Goal: Entertainment & Leisure: Consume media (video, audio)

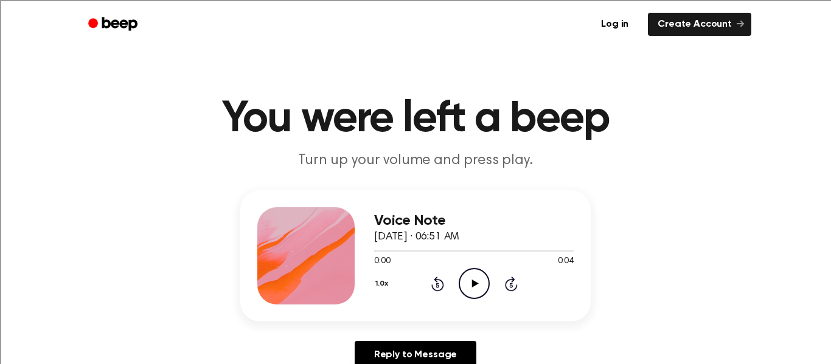
click at [467, 288] on icon "Play Audio" at bounding box center [474, 283] width 31 height 31
click at [475, 299] on circle at bounding box center [474, 284] width 30 height 30
click at [485, 291] on icon "Play Audio" at bounding box center [474, 283] width 31 height 31
click at [474, 268] on icon "Play Audio" at bounding box center [474, 283] width 31 height 31
click at [466, 303] on div "Voice Note September 12, 2025 · 06:52 AM 0:04 0:04 Your browser does not suppor…" at bounding box center [473, 255] width 199 height 97
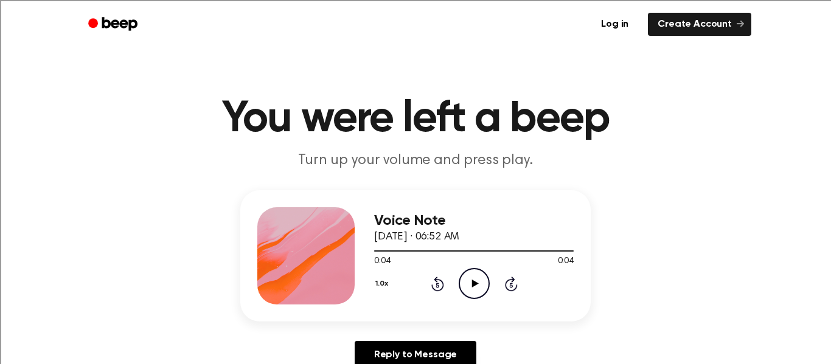
click at [469, 288] on icon "Play Audio" at bounding box center [474, 283] width 31 height 31
click at [469, 289] on icon "Play Audio" at bounding box center [474, 283] width 31 height 31
click at [477, 276] on icon "Play Audio" at bounding box center [474, 283] width 31 height 31
click at [471, 278] on icon "Play Audio" at bounding box center [474, 283] width 31 height 31
click at [480, 273] on icon "Play Audio" at bounding box center [474, 283] width 31 height 31
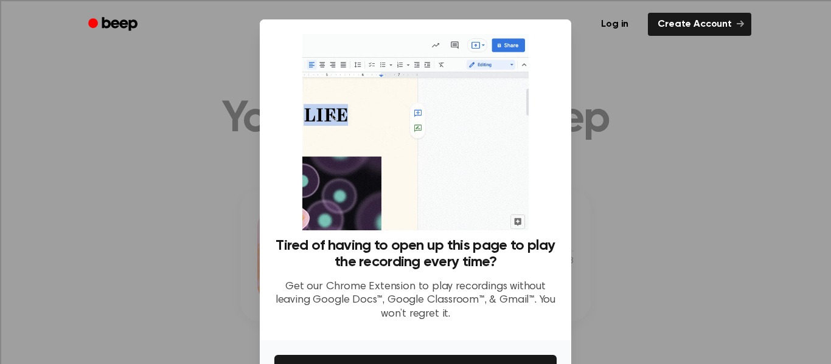
click at [586, 239] on div at bounding box center [415, 182] width 831 height 364
click at [662, 232] on div at bounding box center [415, 182] width 831 height 364
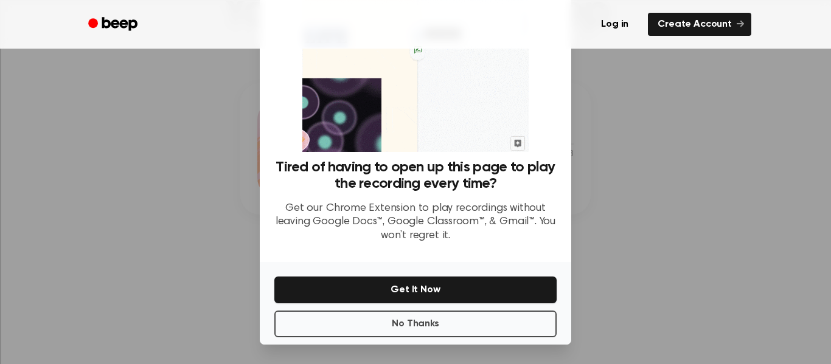
scroll to position [106, 0]
click at [447, 327] on button "No Thanks" at bounding box center [415, 324] width 282 height 27
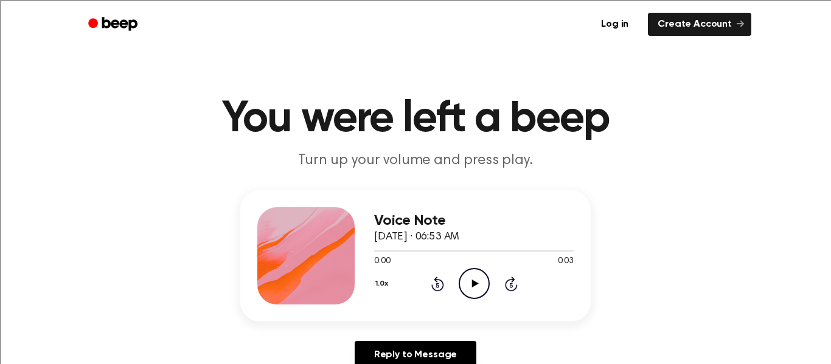
scroll to position [5, 0]
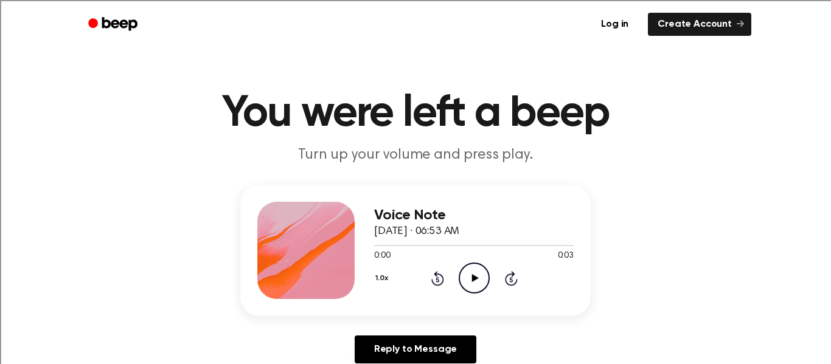
click at [473, 285] on icon "Play Audio" at bounding box center [474, 278] width 31 height 31
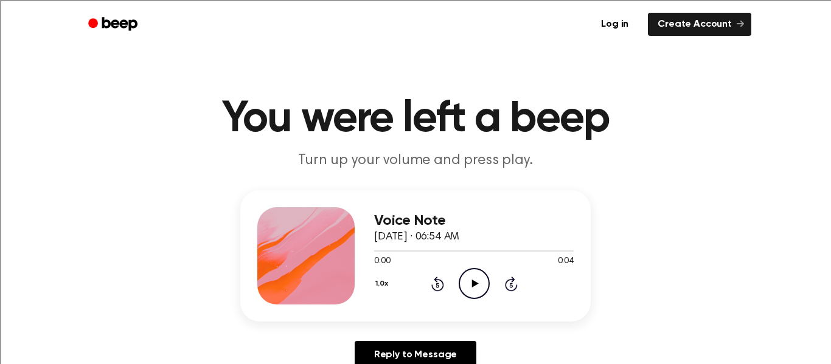
click at [464, 289] on icon "Play Audio" at bounding box center [474, 283] width 31 height 31
